Goal: Complete application form: Complete application form

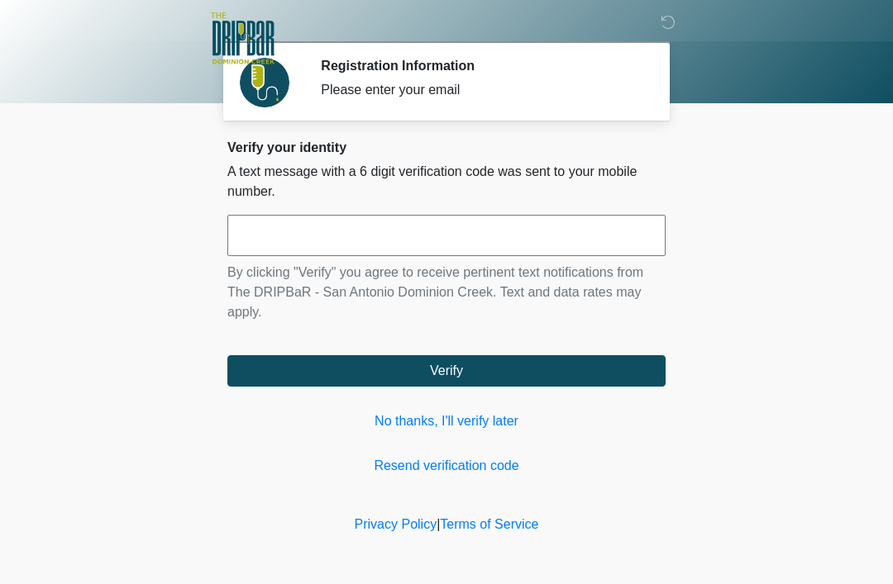
click at [623, 427] on link "No thanks, I'll verify later" at bounding box center [446, 422] width 438 height 20
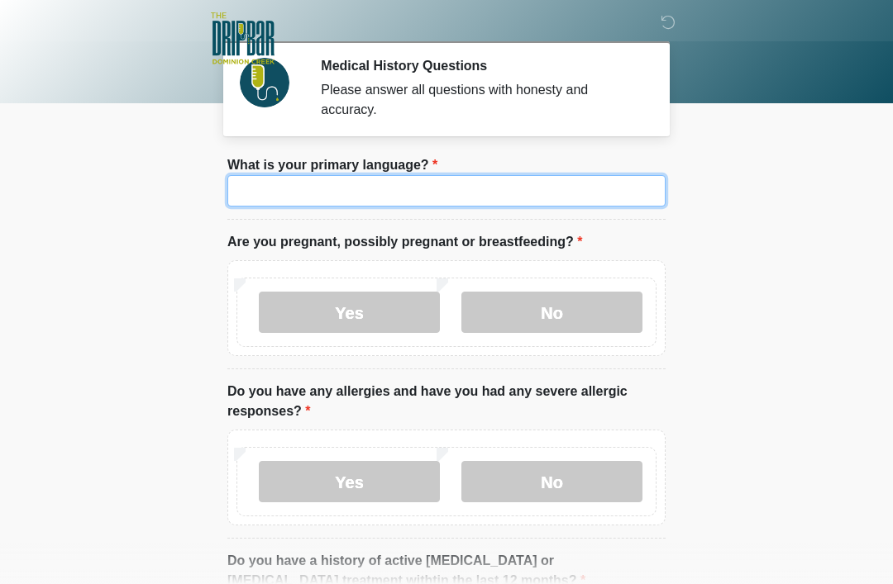
click at [252, 193] on input "What is your primary language?" at bounding box center [446, 190] width 438 height 31
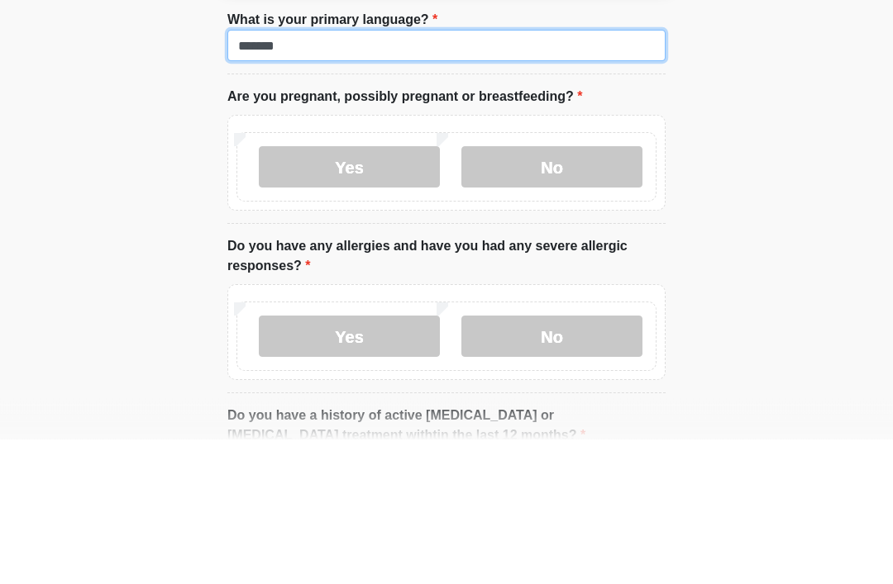
type input "*******"
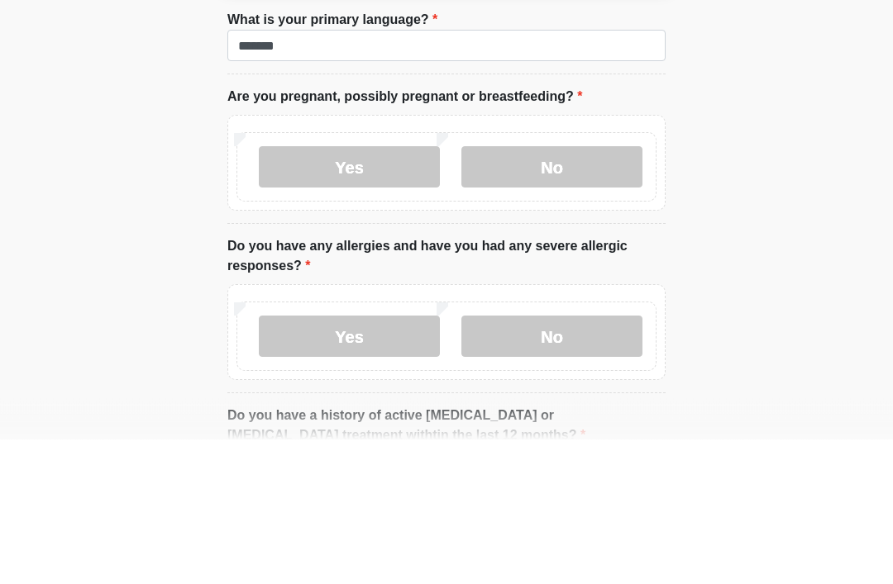
click at [609, 292] on label "No" at bounding box center [551, 312] width 181 height 41
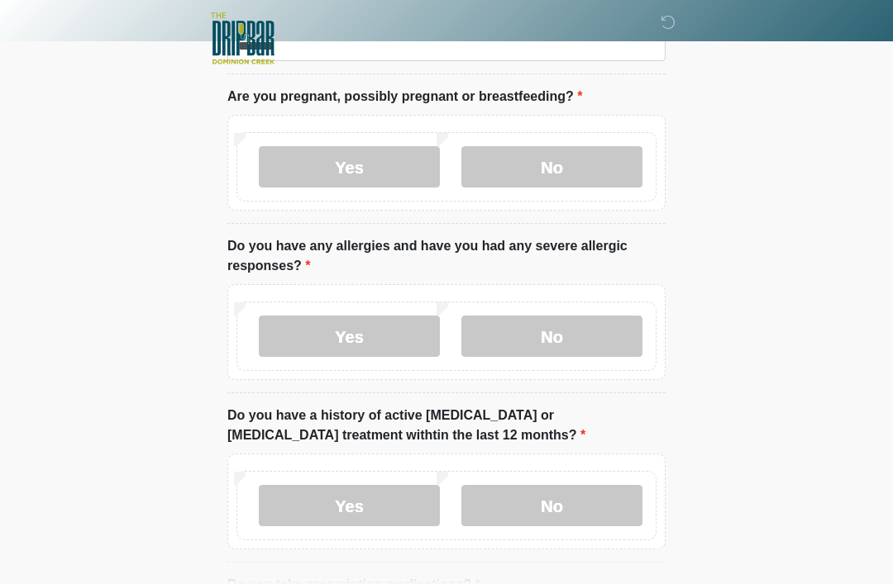
click at [597, 344] on label "No" at bounding box center [551, 336] width 181 height 41
click at [582, 507] on label "No" at bounding box center [551, 505] width 181 height 41
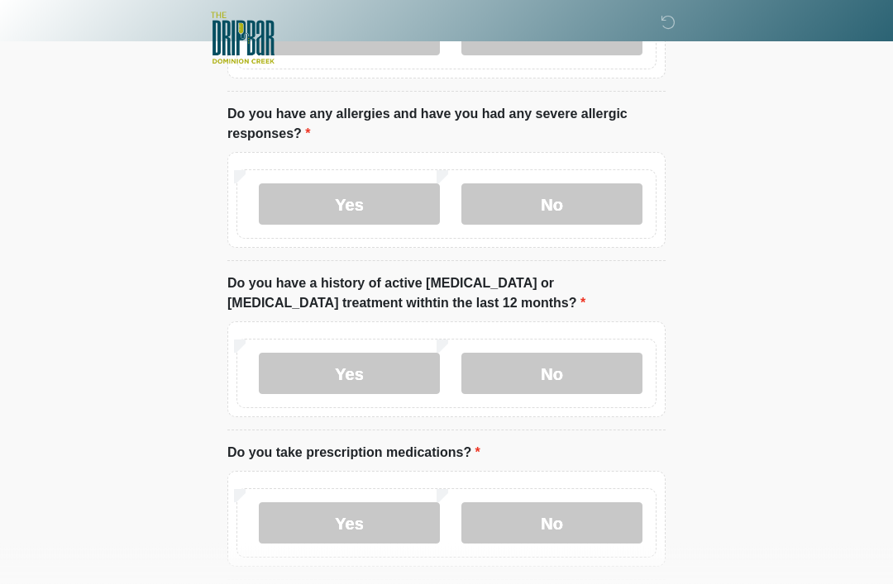
scroll to position [279, 0]
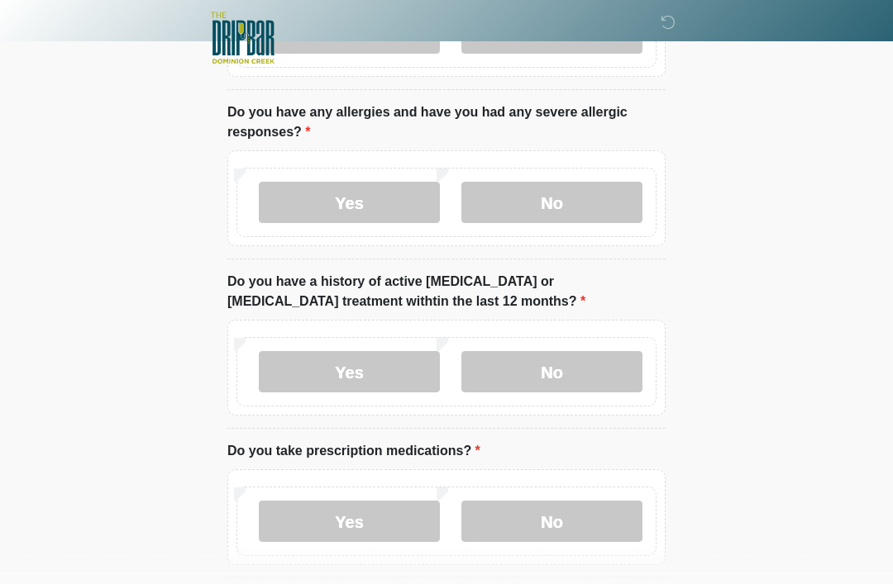
click at [412, 525] on label "Yes" at bounding box center [349, 522] width 181 height 41
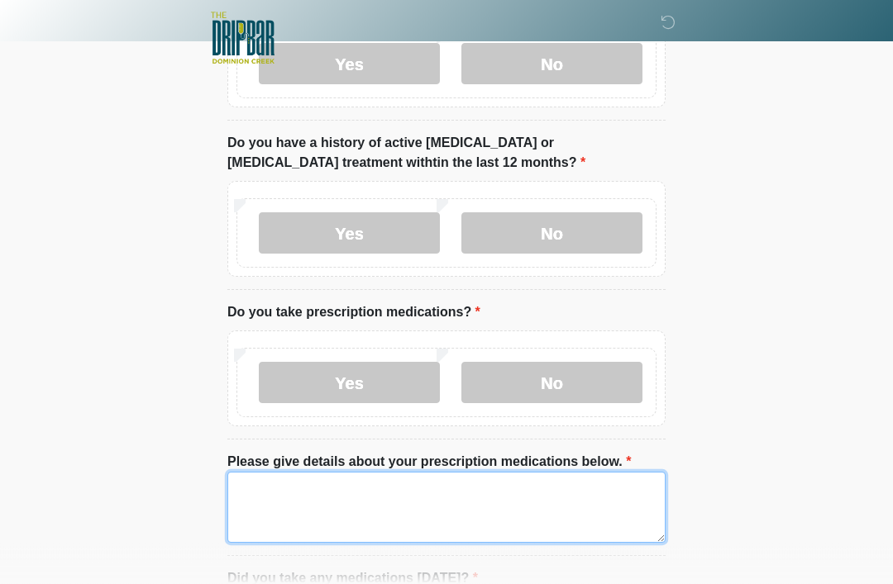
click at [531, 514] on textarea "Please give details about your prescription medications below." at bounding box center [446, 508] width 438 height 71
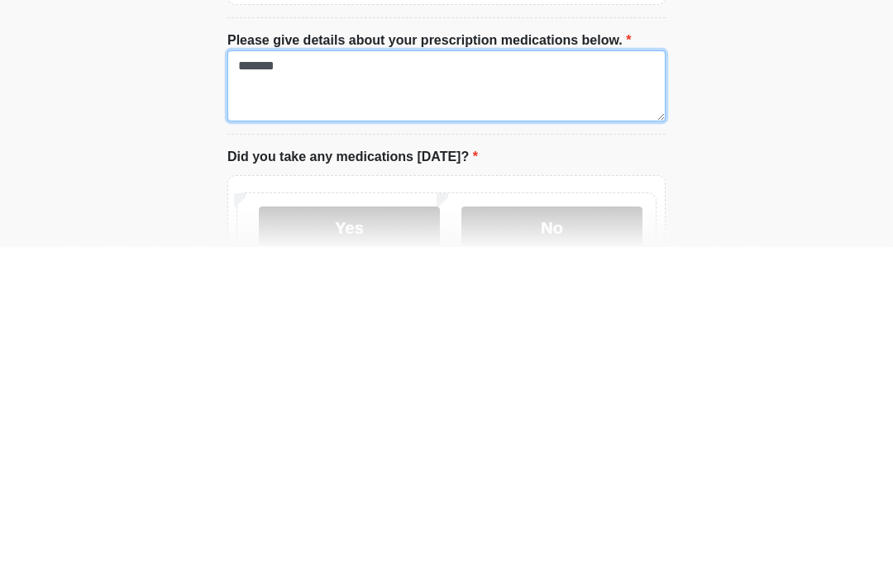
type textarea "*******"
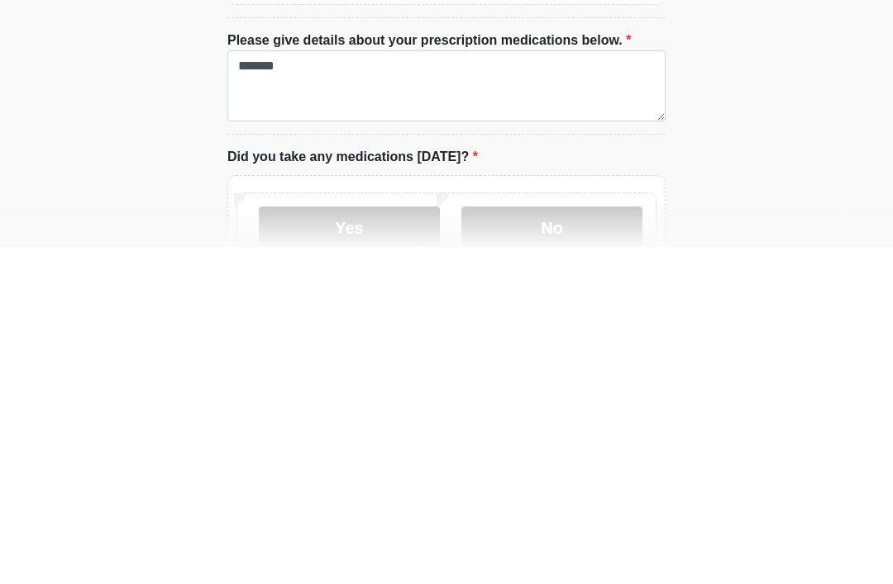
click at [293, 544] on label "Yes" at bounding box center [349, 564] width 181 height 41
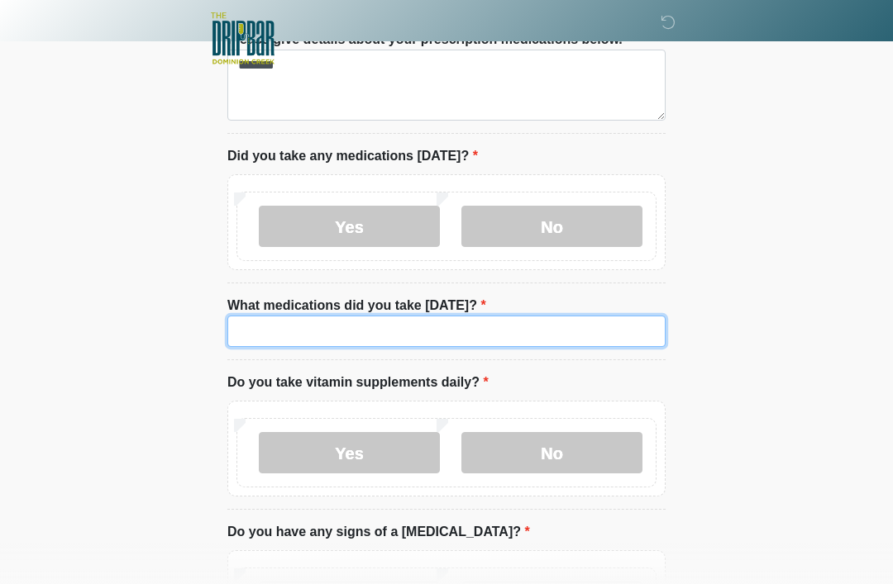
click at [621, 326] on input "What medications did you take today?" at bounding box center [446, 331] width 438 height 31
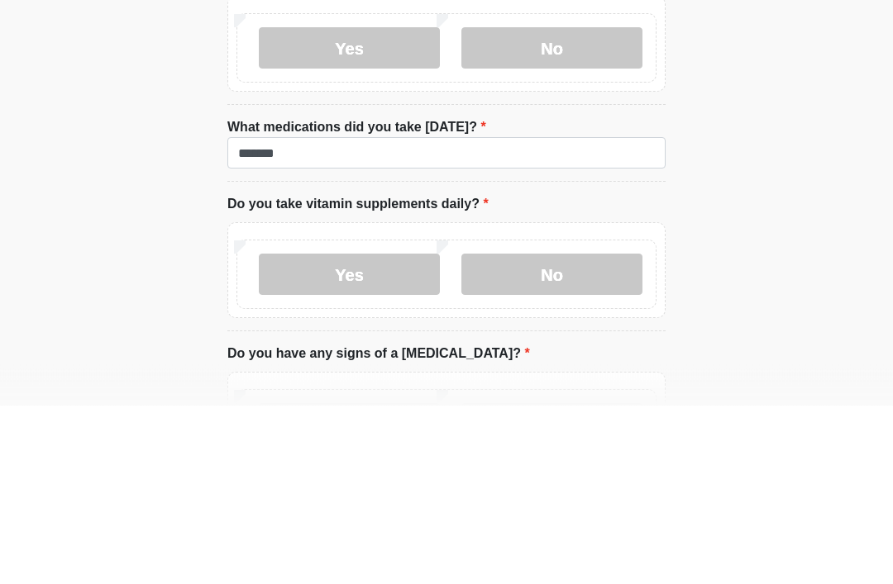
scroll to position [1019, 0]
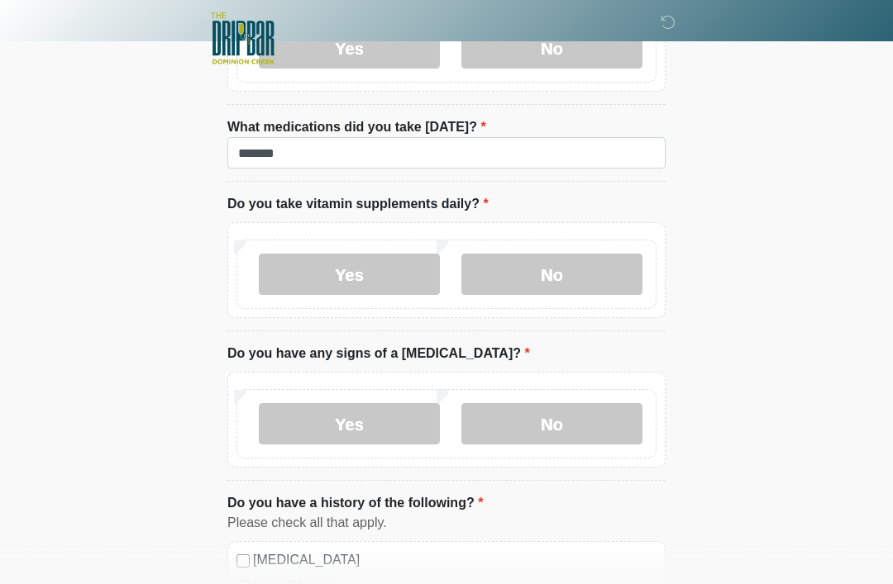
type input "*******"
click at [601, 265] on label "No" at bounding box center [551, 274] width 181 height 41
click at [588, 432] on label "No" at bounding box center [551, 423] width 181 height 41
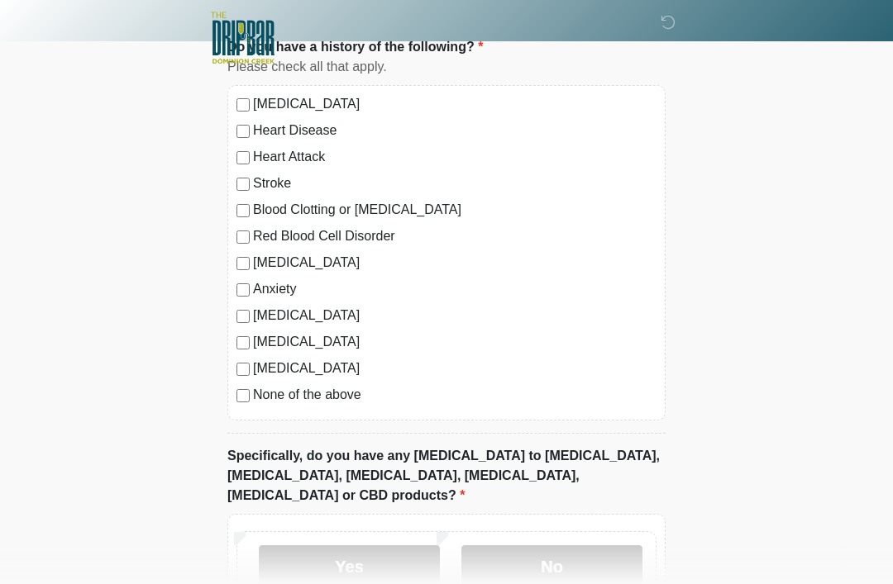
scroll to position [1475, 0]
click at [579, 550] on label "No" at bounding box center [551, 566] width 181 height 41
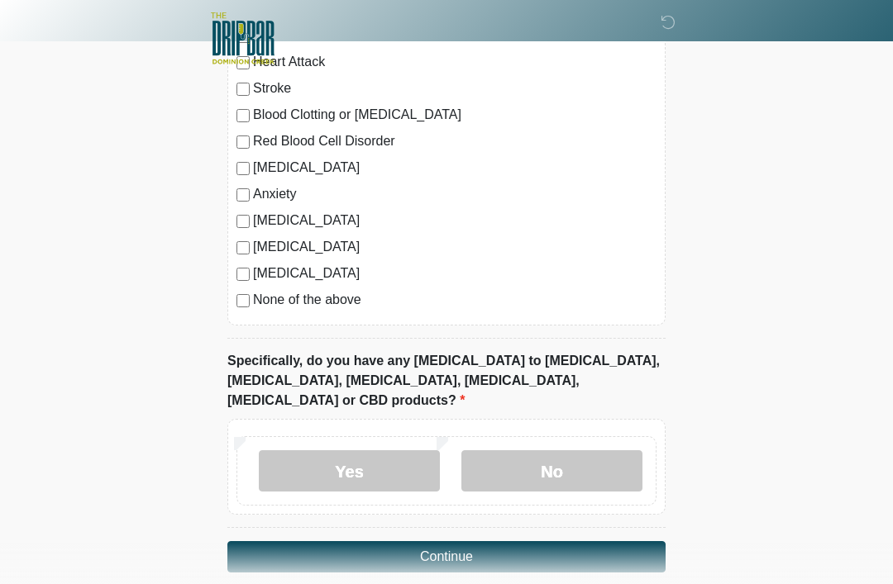
click at [598, 545] on button "Continue" at bounding box center [446, 556] width 438 height 31
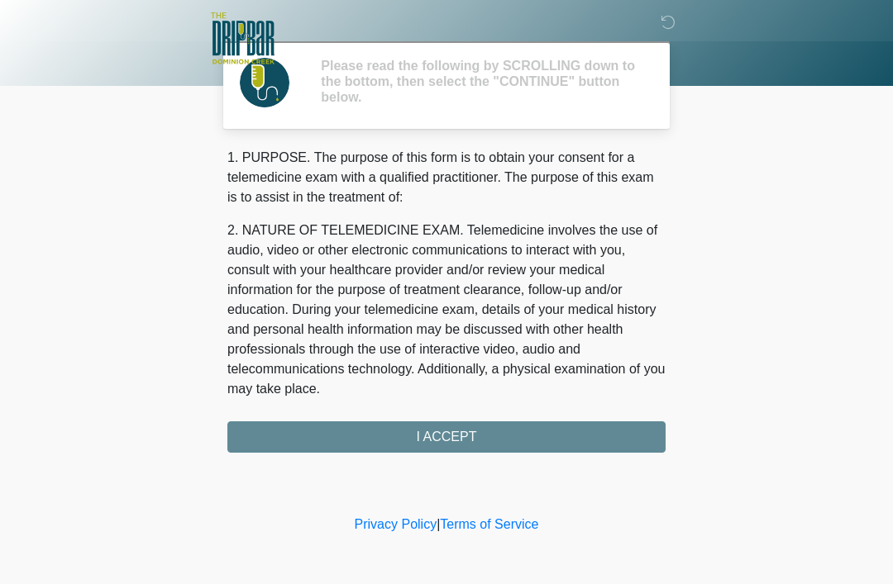
scroll to position [0, 0]
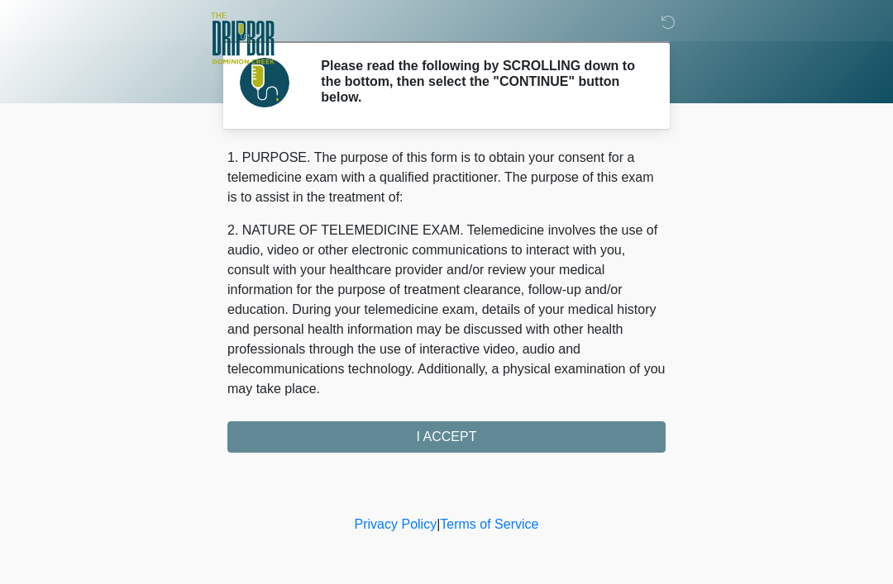
click at [603, 448] on div "1. PURPOSE. The purpose of this form is to obtain your consent for a telemedici…" at bounding box center [446, 300] width 438 height 305
click at [610, 444] on div "1. PURPOSE. The purpose of this form is to obtain your consent for a telemedici…" at bounding box center [446, 300] width 438 height 305
click at [619, 436] on div "1. PURPOSE. The purpose of this form is to obtain your consent for a telemedici…" at bounding box center [446, 300] width 438 height 305
click at [482, 439] on div "1. PURPOSE. The purpose of this form is to obtain your consent for a telemedici…" at bounding box center [446, 300] width 438 height 305
click at [547, 450] on div "1. PURPOSE. The purpose of this form is to obtain your consent for a telemedici…" at bounding box center [446, 300] width 438 height 305
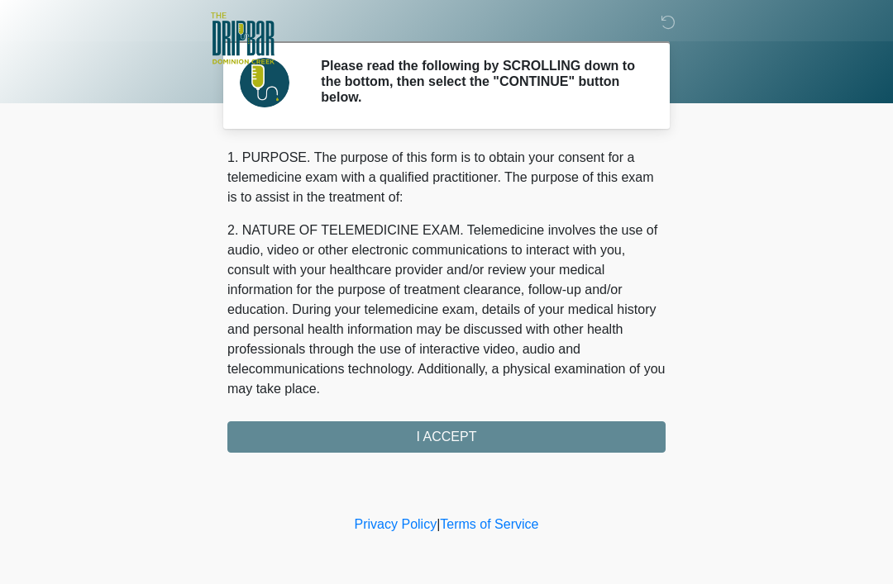
click at [556, 436] on div "1. PURPOSE. The purpose of this form is to obtain your consent for a telemedici…" at bounding box center [446, 300] width 438 height 305
click at [463, 431] on div "1. PURPOSE. The purpose of this form is to obtain your consent for a telemedici…" at bounding box center [446, 300] width 438 height 305
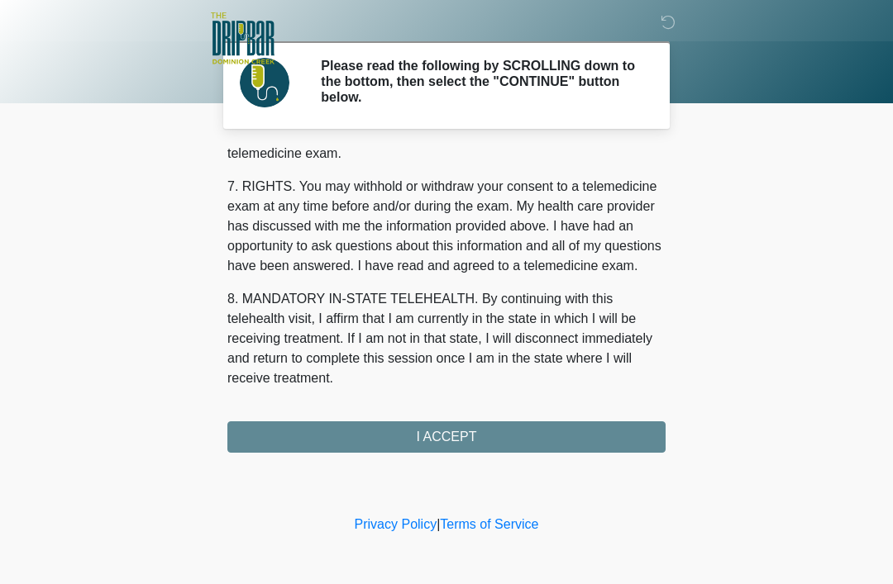
click at [522, 442] on button "I ACCEPT" at bounding box center [446, 437] width 438 height 31
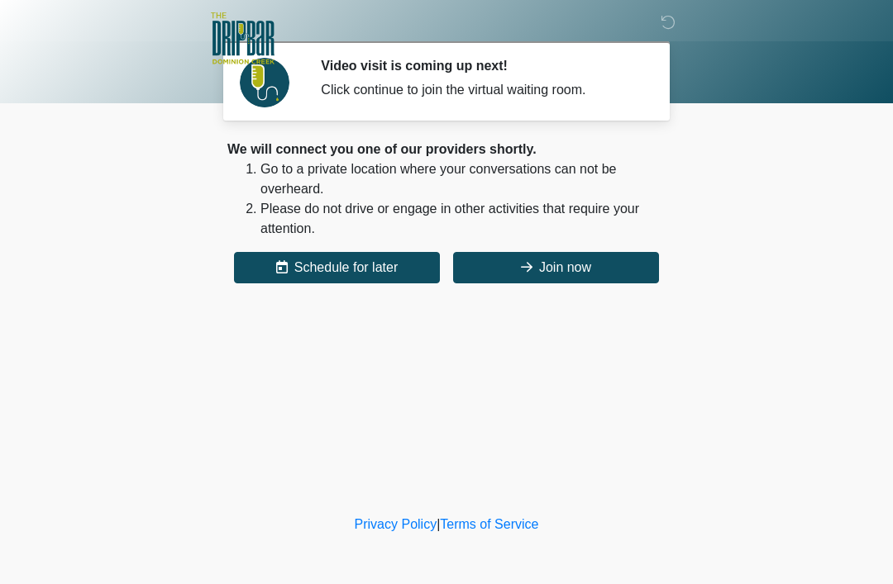
click at [574, 268] on button "Join now" at bounding box center [556, 267] width 206 height 31
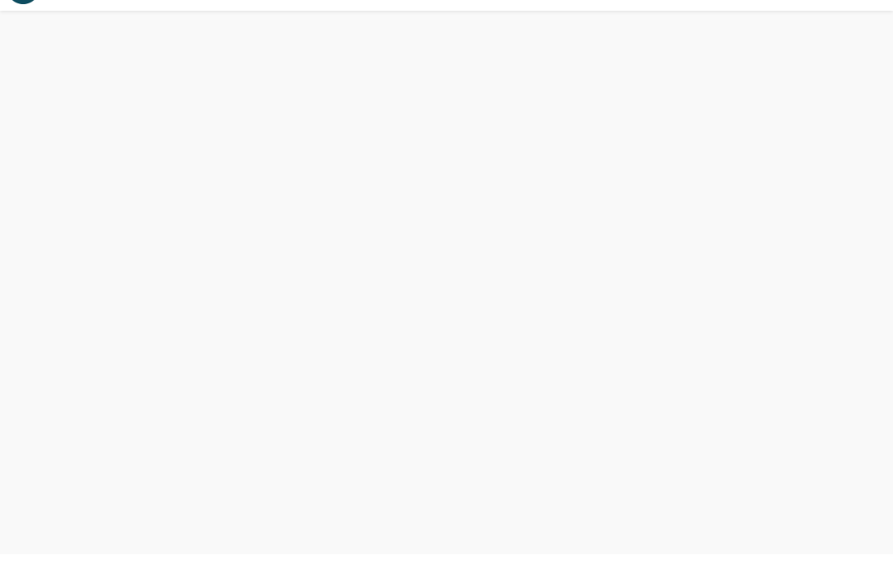
scroll to position [5, 0]
